Goal: Task Accomplishment & Management: Manage account settings

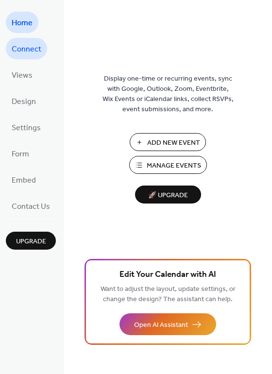
click at [27, 53] on span "Connect" at bounding box center [27, 50] width 30 height 16
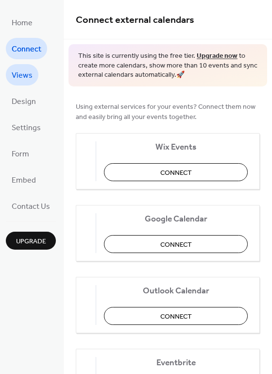
click at [34, 74] on link "Views" at bounding box center [22, 74] width 33 height 21
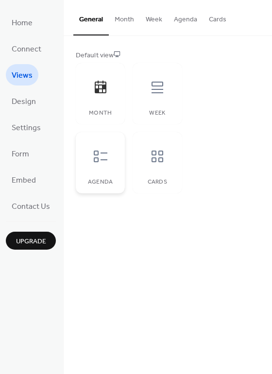
click at [99, 151] on icon at bounding box center [101, 157] width 16 height 16
click at [124, 23] on button "Month" at bounding box center [124, 17] width 31 height 34
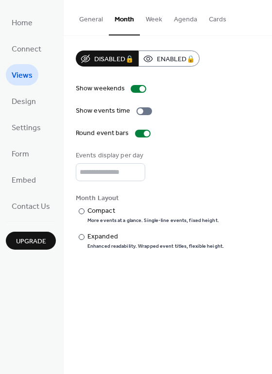
click at [182, 21] on button "Agenda" at bounding box center [185, 17] width 35 height 34
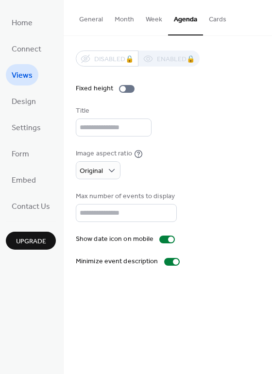
click at [213, 22] on button "Cards" at bounding box center [217, 17] width 29 height 34
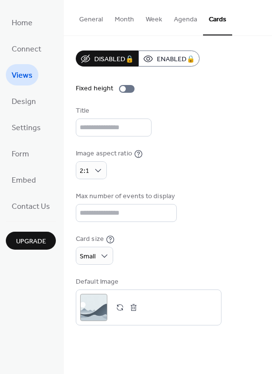
click at [184, 24] on button "Agenda" at bounding box center [185, 17] width 35 height 34
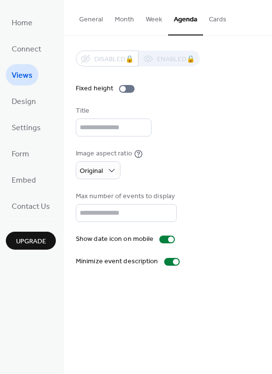
click at [91, 20] on button "General" at bounding box center [90, 17] width 35 height 34
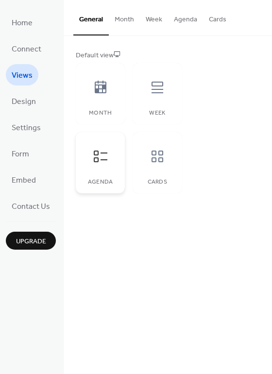
click at [96, 166] on div at bounding box center [100, 156] width 29 height 29
click at [183, 17] on button "Agenda" at bounding box center [185, 17] width 35 height 34
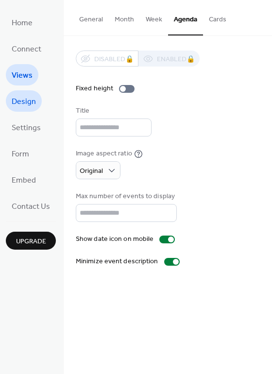
click at [19, 99] on span "Design" at bounding box center [24, 102] width 24 height 16
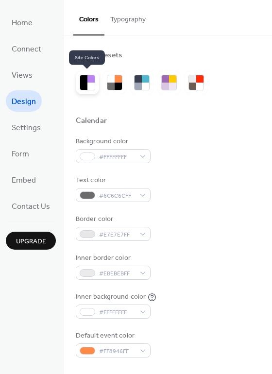
click at [87, 84] on div at bounding box center [90, 86] width 7 height 7
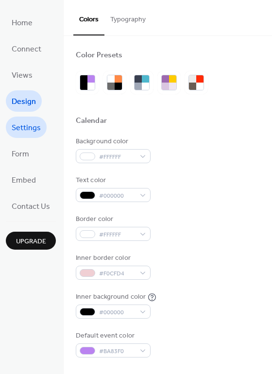
click at [30, 127] on span "Settings" at bounding box center [26, 128] width 29 height 16
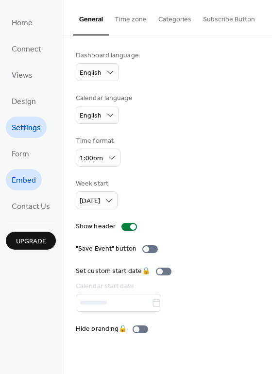
click at [23, 177] on span "Embed" at bounding box center [24, 181] width 24 height 16
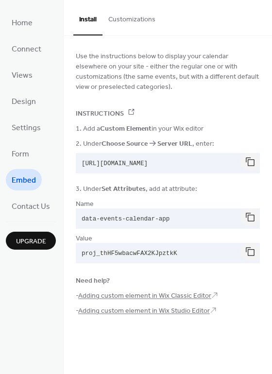
click at [144, 22] on button "Customizations" at bounding box center [131, 17] width 59 height 34
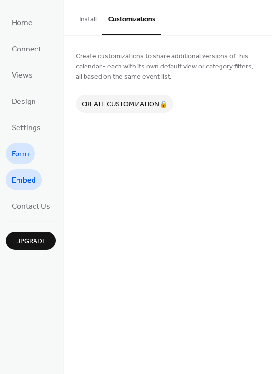
click at [26, 148] on span "Form" at bounding box center [20, 155] width 17 height 16
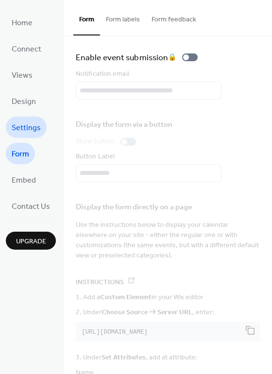
click at [30, 127] on span "Settings" at bounding box center [26, 128] width 29 height 16
